Goal: Task Accomplishment & Management: Use online tool/utility

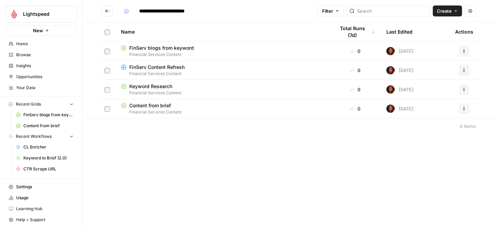
click at [148, 108] on span "Content from brief" at bounding box center [150, 105] width 42 height 7
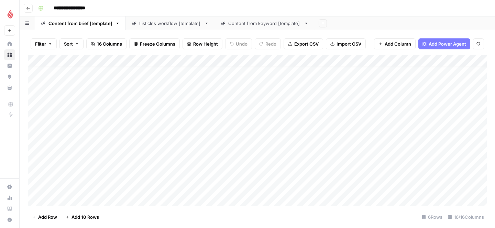
scroll to position [53, 0]
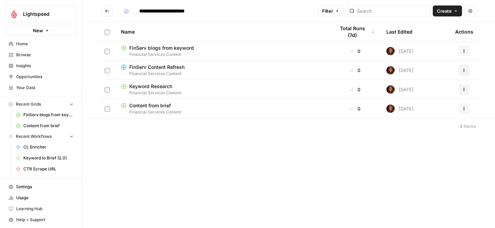
click at [145, 107] on span "Content from brief" at bounding box center [150, 105] width 42 height 7
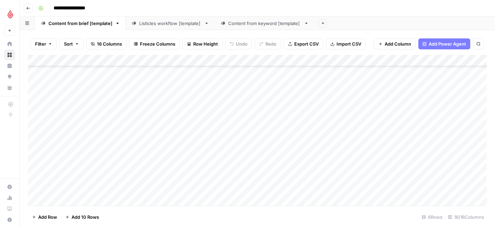
scroll to position [53, 0]
click at [143, 110] on div "Add Column" at bounding box center [257, 130] width 459 height 151
click at [345, 89] on div "Add Column" at bounding box center [257, 130] width 459 height 151
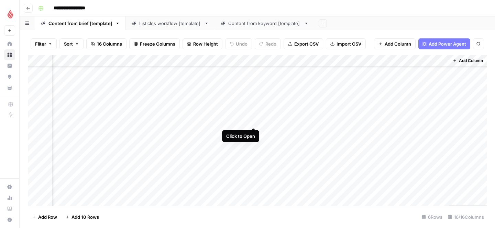
click at [255, 101] on div "Add Column" at bounding box center [257, 130] width 459 height 151
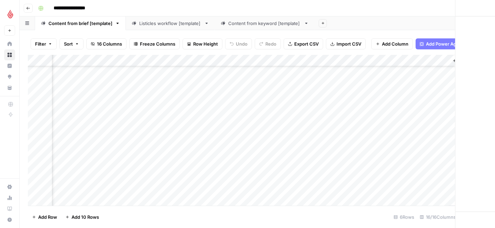
scroll to position [30, 601]
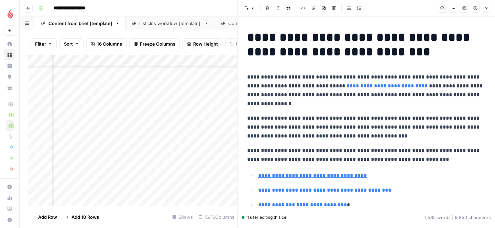
click at [487, 8] on icon "button" at bounding box center [486, 8] width 4 height 4
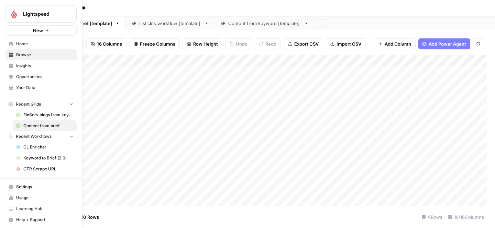
click at [18, 208] on span "Learning Hub" at bounding box center [44, 209] width 57 height 6
